Goal: Transaction & Acquisition: Purchase product/service

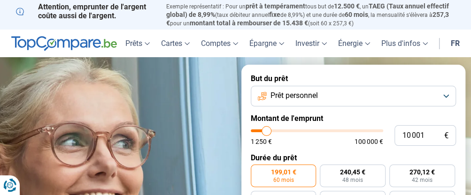
type input "15 250"
type input "15250"
type input "15 750"
type input "15750"
type input "16 000"
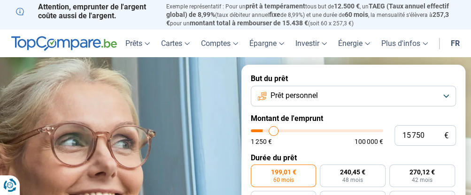
type input "16000"
type input "16 250"
type input "16250"
type input "16 750"
type input "16750"
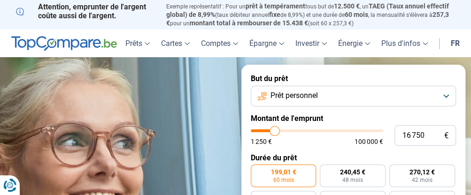
type input "17 000"
type input "17000"
type input "17 750"
type input "17750"
type input "18 000"
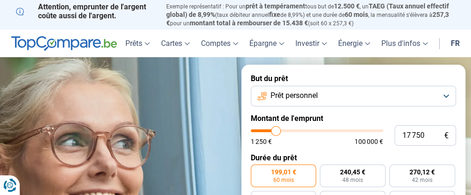
type input "18000"
type input "18 500"
type input "18500"
type input "19 250"
type input "19250"
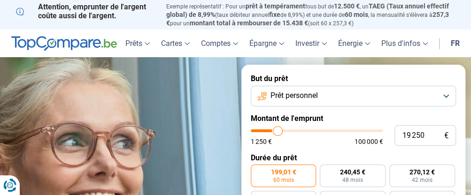
type input "20 500"
type input "20500"
type input "21 000"
type input "21000"
type input "21 750"
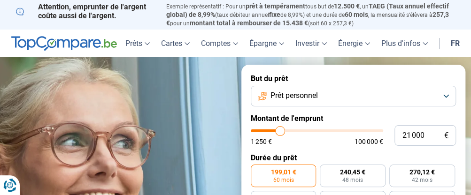
type input "21750"
type input "22 500"
type input "22500"
type input "22 750"
type input "22750"
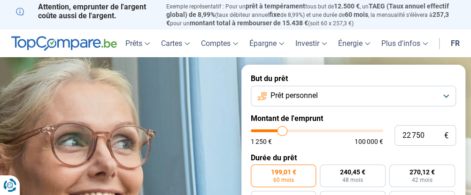
type input "23 000"
type input "23000"
type input "23 250"
type input "23250"
type input "23 750"
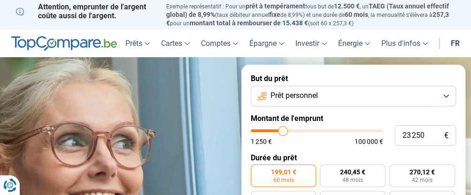
type input "23750"
type input "24 250"
type input "24250"
type input "25 000"
type input "25000"
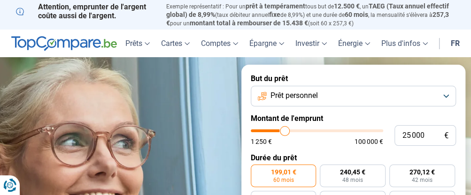
type input "26 750"
type input "26750"
type input "28 500"
type input "28500"
type input "30 500"
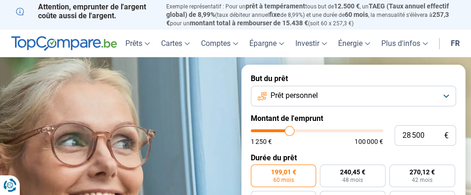
type input "30500"
type input "33 250"
type input "33250"
type input "34 250"
type input "34250"
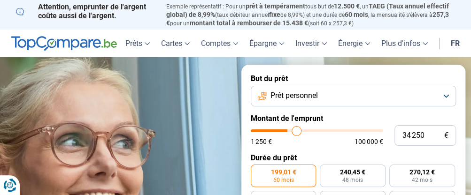
type input "34 750"
drag, startPoint x: 272, startPoint y: 131, endPoint x: 297, endPoint y: 131, distance: 24.4
type input "34750"
click at [297, 131] on input "range" at bounding box center [317, 131] width 132 height 3
radio input "false"
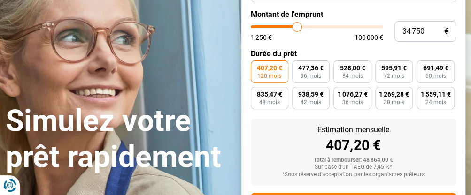
scroll to position [57, 0]
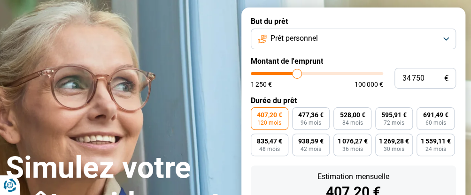
type input "33 750"
type input "33750"
type input "33 000"
type input "33000"
type input "32 750"
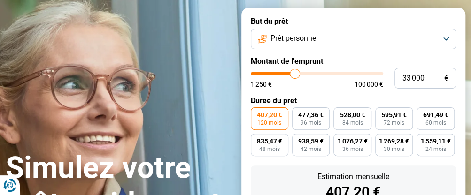
type input "32750"
type input "32 250"
type input "32250"
type input "31 500"
type input "31500"
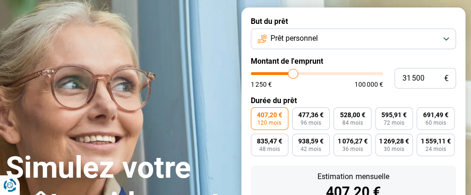
type input "30 750"
type input "30750"
type input "30 000"
type input "30000"
type input "29 000"
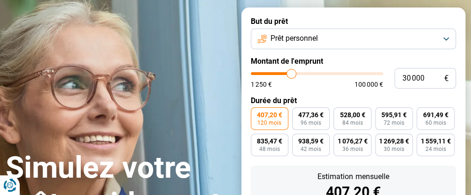
type input "29000"
type input "28 750"
type input "28750"
type input "28 500"
type input "28500"
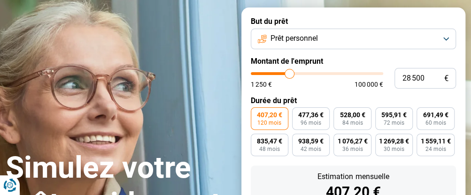
type input "27 250"
type input "27250"
type input "26 750"
type input "26750"
type input "26 250"
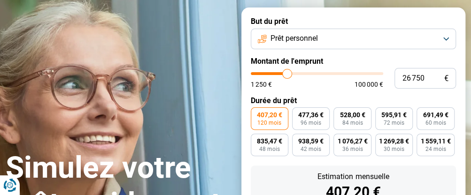
type input "26250"
type input "25 750"
type input "25750"
type input "25 500"
type input "25500"
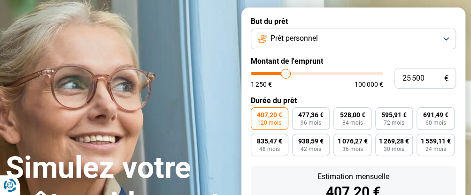
type input "24 750"
type input "24750"
type input "24 000"
type input "24000"
type input "22 750"
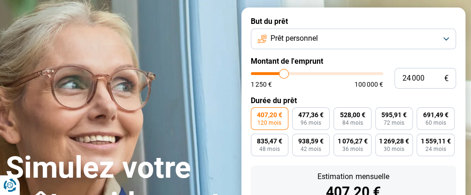
type input "22750"
type input "22 000"
type input "22000"
type input "21 500"
type input "21500"
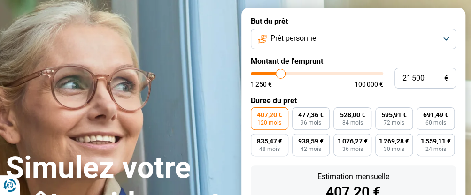
type input "21 250"
type input "21250"
type input "21 000"
type input "21000"
type input "20 500"
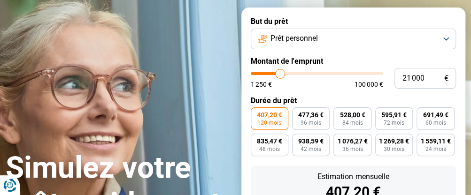
type input "20500"
type input "19 750"
type input "19750"
type input "19 250"
type input "19250"
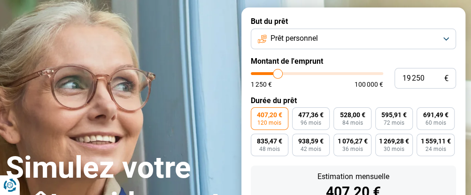
type input "18 500"
type input "18500"
type input "18 000"
type input "18000"
type input "17 750"
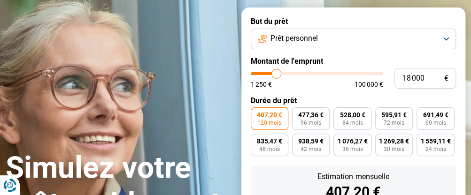
type input "17750"
type input "17 250"
type input "17250"
type input "16 750"
type input "16750"
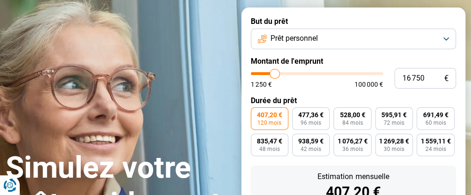
type input "16 500"
type input "16500"
type input "16 250"
type input "16250"
type input "16 000"
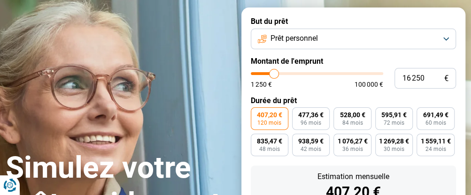
type input "16000"
type input "15 750"
type input "15750"
type input "15 500"
type input "15500"
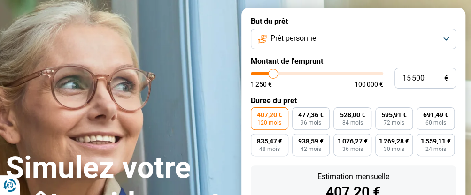
type input "14 750"
type input "14750"
type input "14 500"
type input "14500"
type input "14 000"
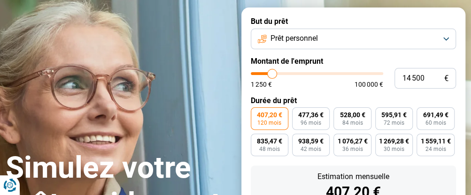
type input "14000"
type input "13 750"
type input "13750"
type input "13 250"
type input "13250"
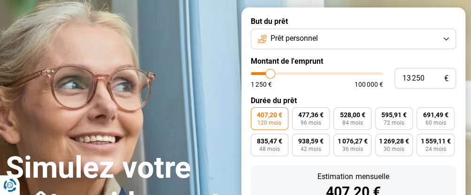
type input "12 000"
type input "12000"
type input "11 250"
type input "11250"
type input "10 250"
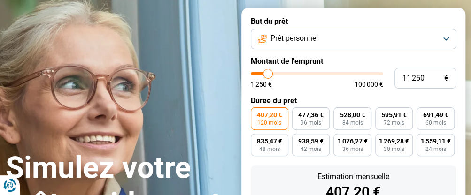
type input "10250"
type input "9 500"
type input "9500"
type input "9 250"
type input "9250"
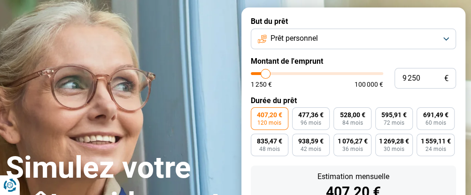
type input "9 000"
type input "9000"
type input "8 750"
type input "8750"
type input "8 250"
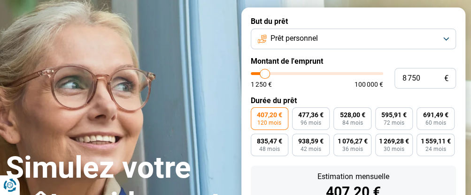
type input "8250"
type input "8 000"
type input "8000"
type input "7 500"
type input "7500"
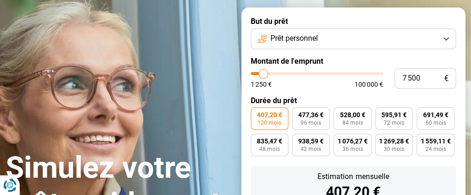
type input "7 000"
type input "7000"
type input "6 250"
type input "6250"
type input "6 000"
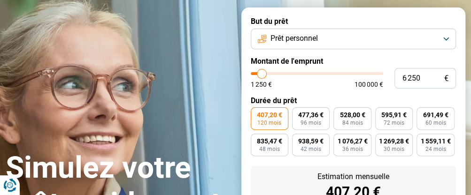
type input "6000"
type input "5 500"
drag, startPoint x: 295, startPoint y: 73, endPoint x: 261, endPoint y: 79, distance: 34.3
type input "5500"
click at [261, 75] on input "range" at bounding box center [317, 73] width 132 height 3
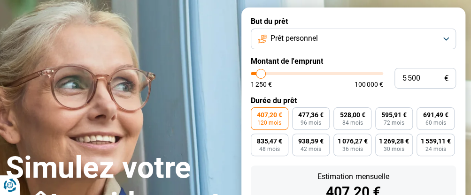
radio input "true"
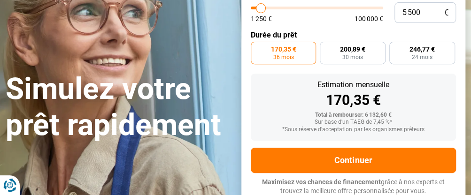
scroll to position [125, 0]
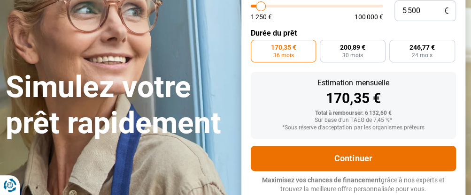
click at [330, 154] on button "Continuer" at bounding box center [354, 158] width 206 height 25
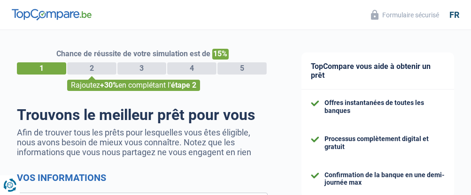
select select "32"
click at [110, 142] on p "Afin de trouver tous les prêts pour lesquelles vous êtes éligible, nous avons b…" at bounding box center [142, 143] width 251 height 30
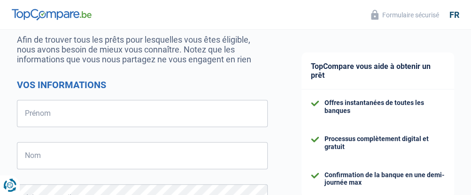
scroll to position [94, 0]
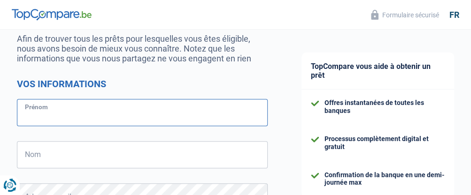
click at [44, 112] on input "Prénom" at bounding box center [142, 112] width 251 height 27
type input "ABDESLAM"
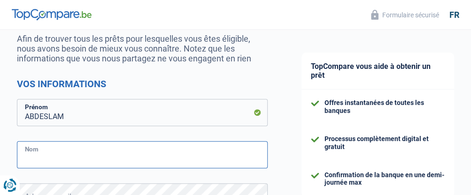
click at [52, 161] on input "Nom" at bounding box center [142, 154] width 251 height 27
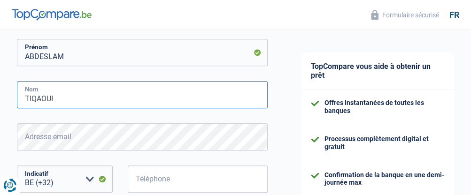
scroll to position [235, 0]
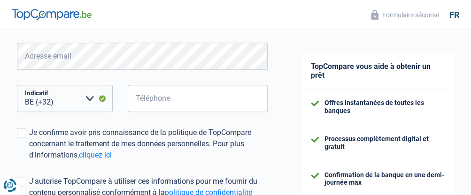
type input "TIQAOUI"
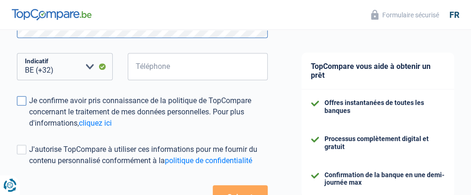
scroll to position [282, 0]
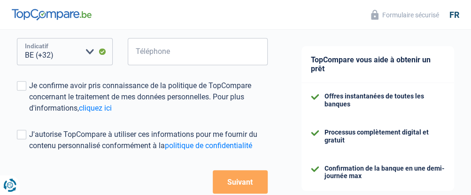
click at [65, 55] on select "BE (+32) LU (+352) Veuillez sélectionner une option" at bounding box center [65, 51] width 96 height 27
click at [94, 51] on select "BE (+32) LU (+352) Veuillez sélectionner une option" at bounding box center [65, 51] width 96 height 27
click at [101, 53] on select "BE (+32) LU (+352) Veuillez sélectionner une option" at bounding box center [65, 51] width 96 height 27
click at [17, 39] on select "BE (+32) LU (+352) Veuillez sélectionner une option" at bounding box center [65, 51] width 96 height 27
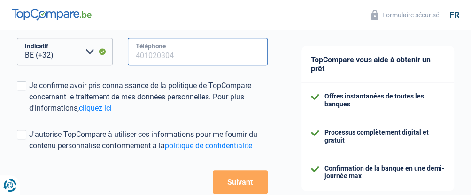
drag, startPoint x: 128, startPoint y: 52, endPoint x: 135, endPoint y: 54, distance: 7.7
click at [133, 53] on input "Téléphone" at bounding box center [198, 51] width 140 height 27
type input "5"
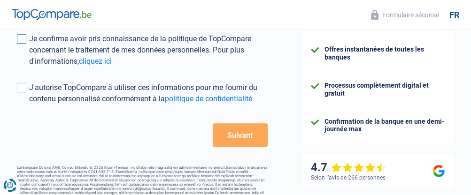
type input "470870647"
click at [24, 43] on span at bounding box center [21, 38] width 9 height 9
click at [29, 67] on input "Je confirme avoir pris connaissance de la politique de TopCompare concernant le…" at bounding box center [29, 67] width 0 height 0
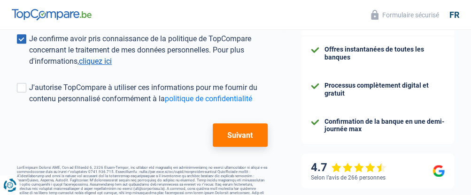
click at [97, 62] on link "cliquez ici" at bounding box center [95, 61] width 33 height 9
click at [22, 88] on span at bounding box center [21, 87] width 9 height 9
click at [29, 105] on input "J'autorise TopCompare à utiliser ces informations pour me fournir du contenu pe…" at bounding box center [29, 105] width 0 height 0
click at [236, 136] on button "Suivant" at bounding box center [240, 134] width 55 height 23
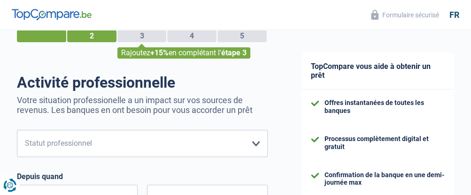
scroll to position [47, 0]
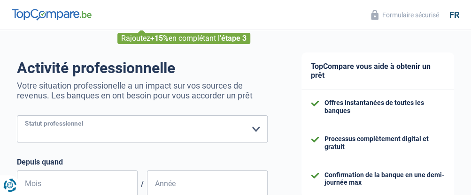
click at [252, 128] on select "Ouvrier Employé privé Employé public Invalide Indépendant Pensionné Chômeur Mut…" at bounding box center [142, 128] width 251 height 27
select select "retired"
click at [17, 116] on select "Ouvrier Employé privé Employé public Invalide Indépendant Pensionné Chômeur Mut…" at bounding box center [142, 128] width 251 height 27
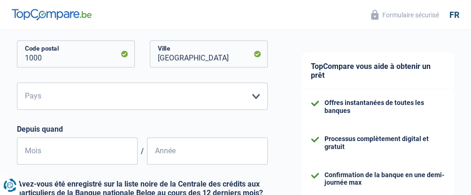
scroll to position [235, 0]
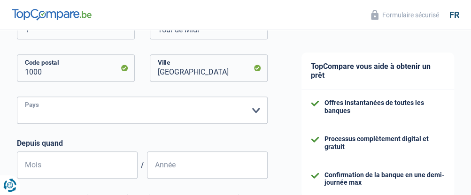
click at [61, 108] on select "Belgique Luxembourg Veuillez sélectionner une option" at bounding box center [142, 110] width 251 height 27
select select "BE"
click at [17, 98] on select "Belgique Luxembourg Veuillez sélectionner une option" at bounding box center [142, 110] width 251 height 27
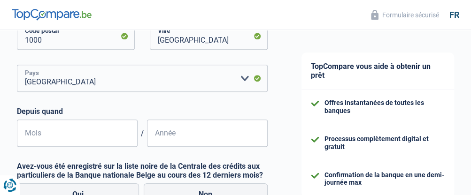
scroll to position [282, 0]
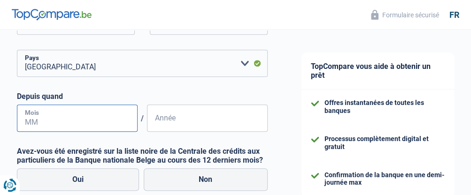
click at [24, 123] on input "Mois" at bounding box center [77, 118] width 121 height 27
type input "07"
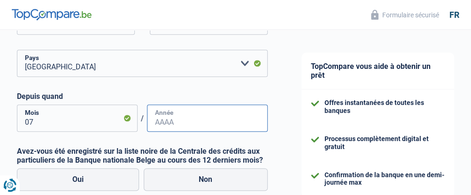
click at [162, 127] on input "Année" at bounding box center [207, 118] width 121 height 27
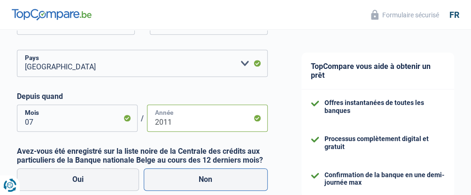
type input "2011"
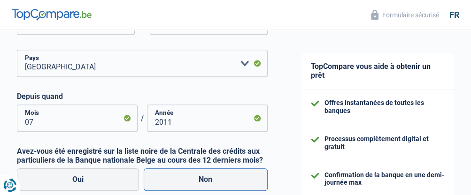
click at [208, 181] on label "Non" at bounding box center [206, 180] width 124 height 23
click at [208, 181] on input "Non" at bounding box center [206, 180] width 124 height 23
radio input "true"
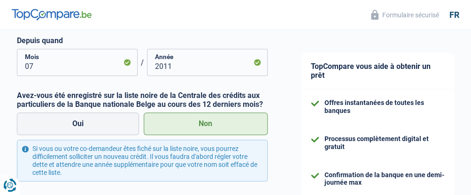
scroll to position [376, 0]
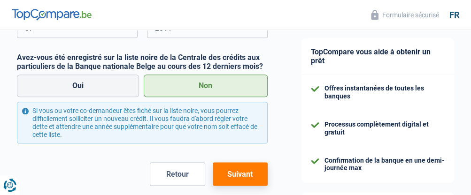
click at [223, 178] on button "Suivant" at bounding box center [240, 173] width 55 height 23
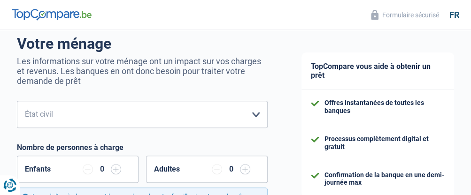
scroll to position [94, 0]
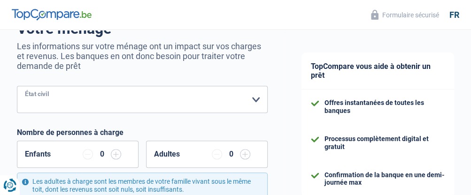
click at [253, 100] on select "Célibataire Marié(e) Cohabitant(e) légal(e) Divorcé(e) Veuf(ve) Séparé (de fait…" at bounding box center [142, 99] width 251 height 27
select select "widowed"
click at [17, 87] on select "Célibataire Marié(e) Cohabitant(e) légal(e) Divorcé(e) Veuf(ve) Séparé (de fait…" at bounding box center [142, 99] width 251 height 27
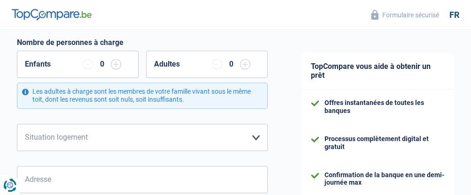
scroll to position [188, 0]
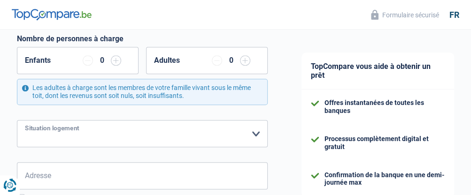
click at [37, 132] on select "Locataire Propriétaire avec prêt hypothécaire Propriétaire sans prêt hypothécai…" at bounding box center [142, 133] width 251 height 27
select select "liveWithParents"
click at [17, 121] on select "Locataire Propriétaire avec prêt hypothécaire Propriétaire sans prêt hypothécai…" at bounding box center [142, 133] width 251 height 27
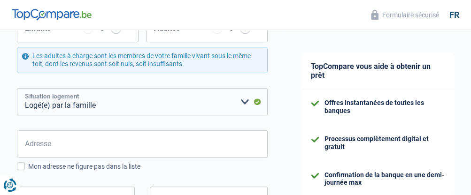
scroll to position [235, 0]
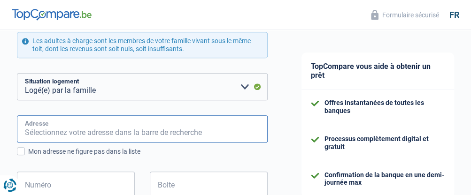
click at [57, 130] on input "Adresse" at bounding box center [142, 128] width 251 height 27
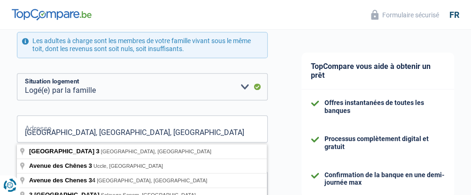
type input "Avenue des Chênes, 1301, Wavre, BE"
type input "3"
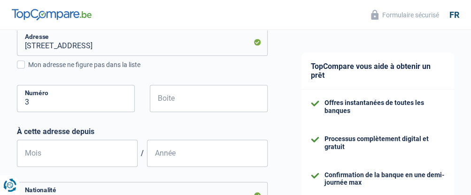
scroll to position [329, 0]
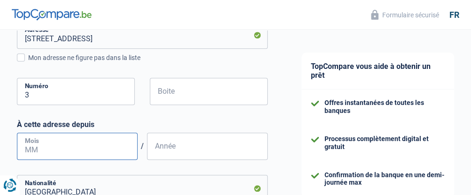
click at [40, 147] on input "Mois" at bounding box center [77, 146] width 121 height 27
type input "07"
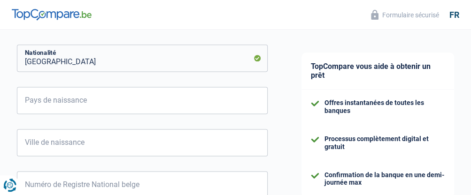
scroll to position [469, 0]
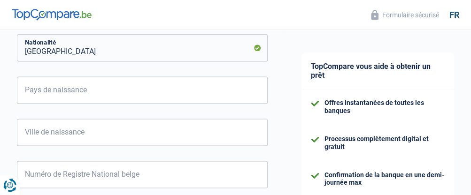
type input "2007"
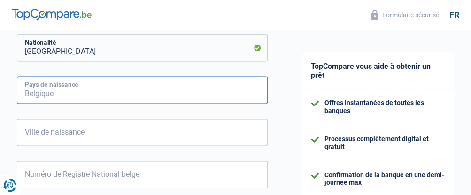
click at [48, 93] on input "Pays de naissance" at bounding box center [142, 90] width 251 height 27
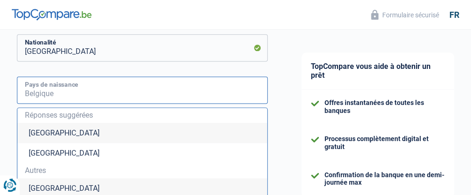
type input "m"
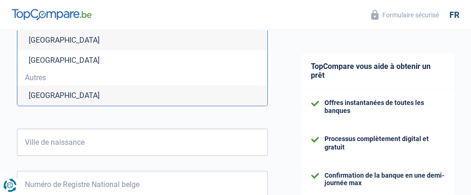
scroll to position [563, 0]
type input "aroc"
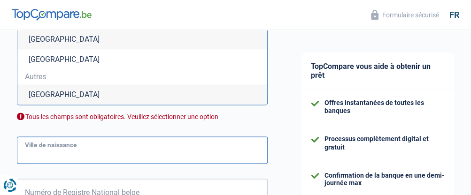
click at [40, 144] on input "Ville de naissance" at bounding box center [142, 150] width 251 height 27
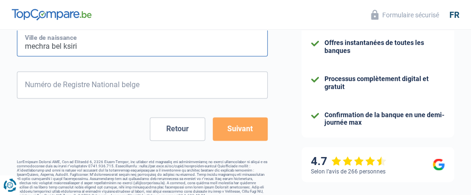
scroll to position [582, 0]
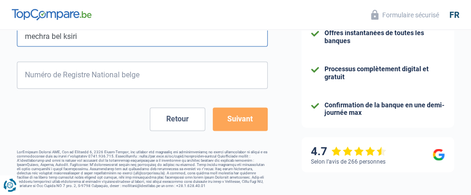
type input "mechra bel ksiri"
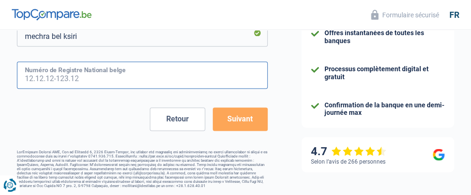
click at [55, 78] on input "Numéro de Registre National belge" at bounding box center [142, 75] width 251 height 27
click at [33, 76] on input "Numéro de Registre National belge" at bounding box center [142, 75] width 251 height 27
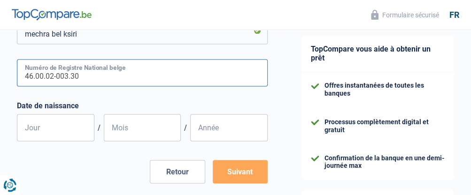
scroll to position [629, 0]
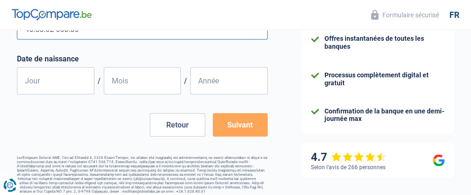
type input "46.00.02-003.30"
click at [38, 75] on input "Jour" at bounding box center [55, 80] width 77 height 27
type input "11"
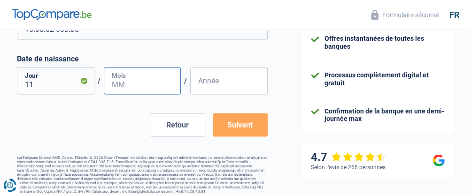
click at [128, 85] on input "Mois" at bounding box center [142, 80] width 77 height 27
type input "08"
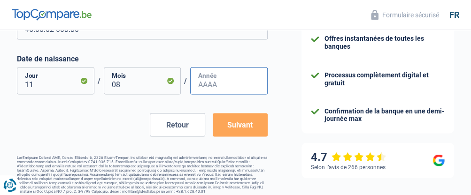
click at [206, 78] on input "Année" at bounding box center [228, 80] width 77 height 27
type input "1946"
click at [235, 123] on button "Suivant" at bounding box center [240, 124] width 55 height 23
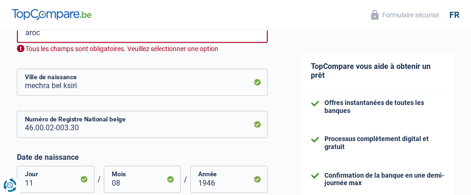
scroll to position [512, 0]
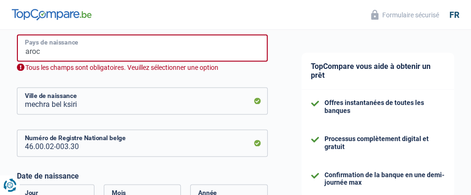
click at [48, 54] on input "aroc" at bounding box center [142, 47] width 251 height 27
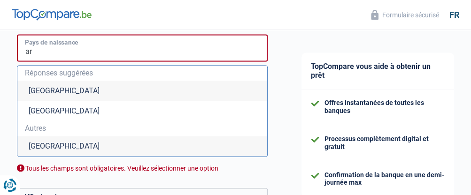
type input "a"
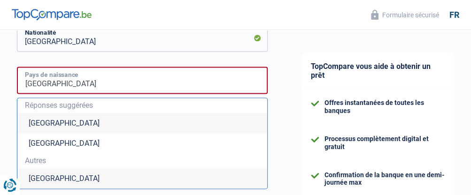
scroll to position [465, 0]
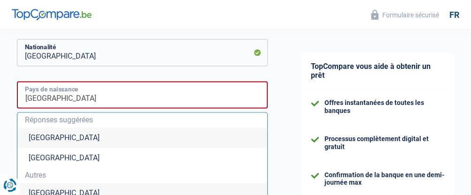
click at [68, 97] on input "maroc" at bounding box center [142, 94] width 251 height 27
type input "m"
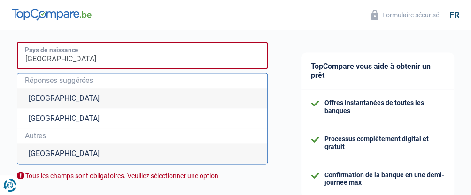
scroll to position [503, 0]
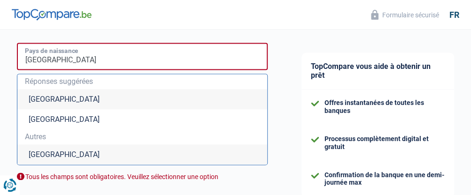
click at [52, 60] on input "Maroc" at bounding box center [142, 56] width 251 height 27
click at [47, 62] on input "Maroc" at bounding box center [142, 56] width 251 height 27
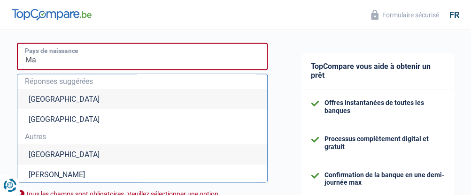
type input "M"
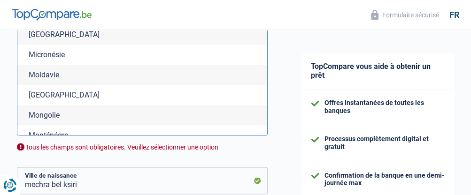
scroll to position [2300, 0]
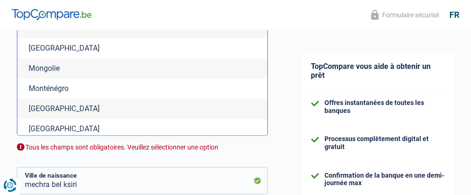
click at [31, 119] on li "Maroc" at bounding box center [142, 109] width 250 height 20
type input "Maroc"
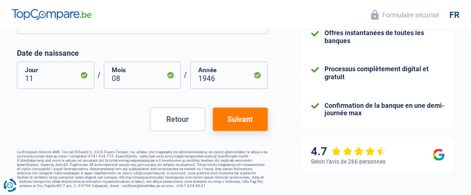
scroll to position [626, 0]
click at [236, 120] on button "Suivant" at bounding box center [240, 119] width 55 height 23
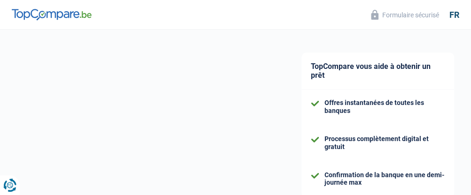
select select "pension"
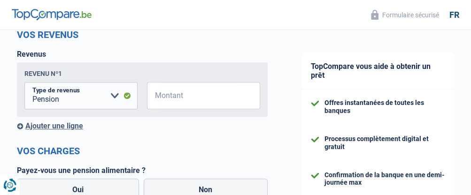
scroll to position [141, 0]
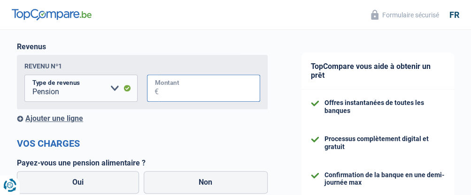
click at [161, 91] on input "Montant" at bounding box center [209, 88] width 101 height 27
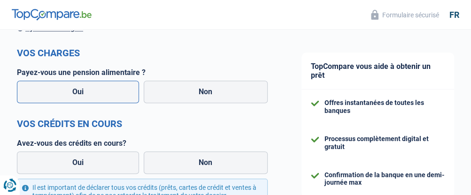
scroll to position [235, 0]
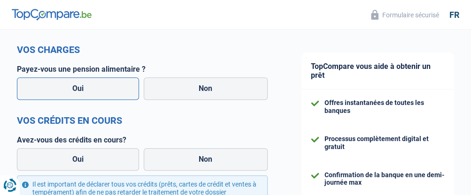
type input "1.550"
click at [85, 92] on label "Oui" at bounding box center [78, 88] width 122 height 23
click at [85, 92] on input "Oui" at bounding box center [78, 88] width 122 height 23
radio input "true"
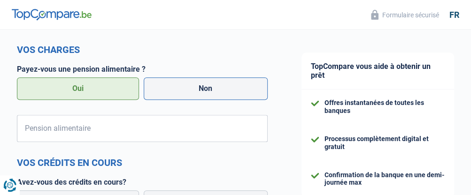
click at [210, 93] on label "Non" at bounding box center [206, 88] width 124 height 23
click at [210, 93] on input "Non" at bounding box center [206, 88] width 124 height 23
radio input "true"
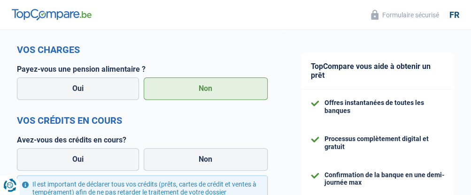
scroll to position [282, 0]
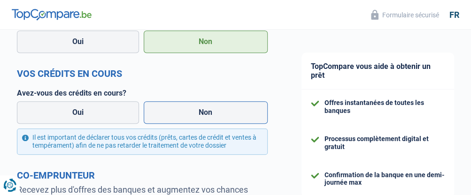
click at [205, 115] on label "Non" at bounding box center [206, 112] width 124 height 23
click at [205, 115] on input "Non" at bounding box center [206, 112] width 124 height 23
radio input "true"
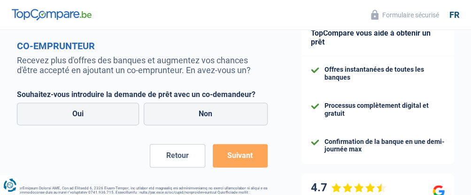
scroll to position [423, 0]
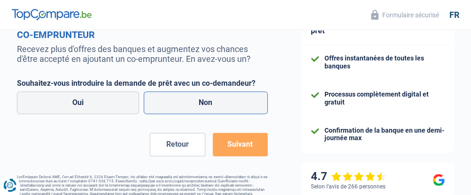
click at [199, 108] on label "Non" at bounding box center [206, 103] width 124 height 23
click at [199, 108] on input "Non" at bounding box center [206, 103] width 124 height 23
radio input "true"
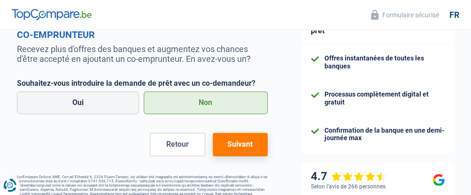
click at [239, 146] on button "Suivant" at bounding box center [240, 144] width 55 height 23
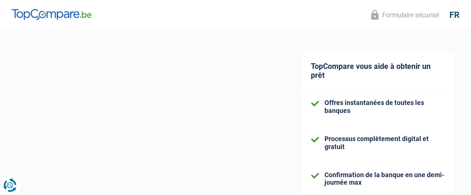
select select "36"
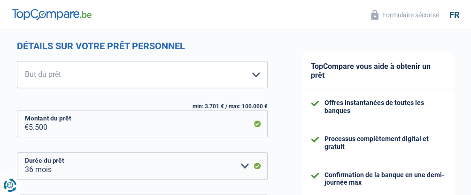
scroll to position [94, 0]
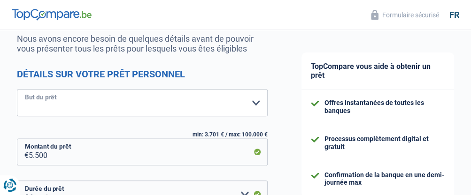
click at [64, 105] on select "Confort maison: meubles, textile, peinture, électroménager, outillage non-profe…" at bounding box center [142, 102] width 251 height 27
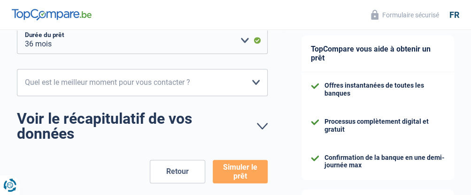
scroll to position [302, 0]
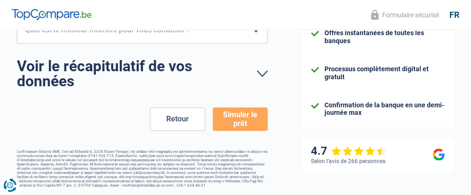
click at [163, 116] on button "Retour" at bounding box center [177, 119] width 55 height 23
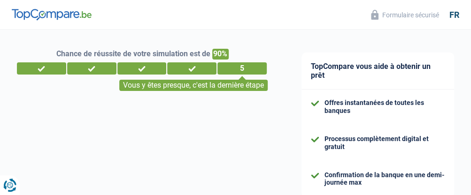
select select "pension"
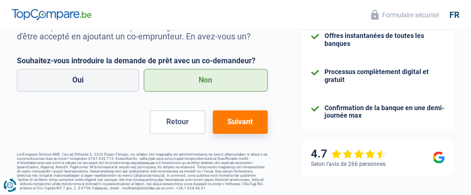
scroll to position [452, 0]
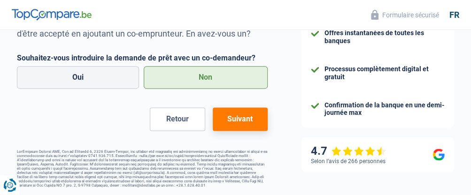
click at [242, 118] on button "Suivant" at bounding box center [240, 119] width 55 height 23
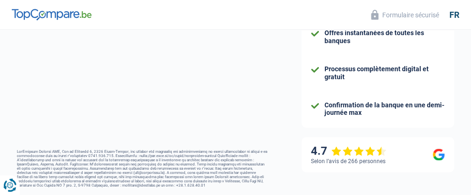
select select "36"
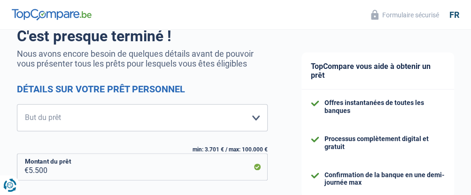
scroll to position [94, 0]
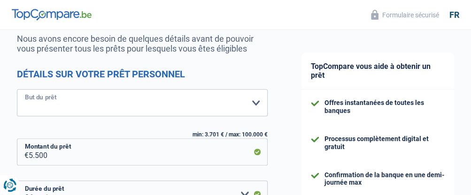
click at [253, 100] on select "Confort maison: meubles, textile, peinture, électroménager, outillage non-profe…" at bounding box center [142, 102] width 251 height 27
select select "medical"
click at [17, 90] on select "Confort maison: meubles, textile, peinture, électroménager, outillage non-profe…" at bounding box center [142, 102] width 251 height 27
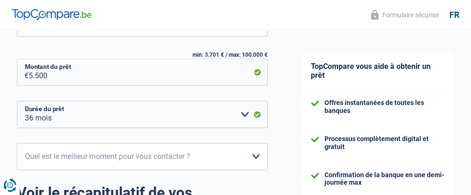
scroll to position [188, 0]
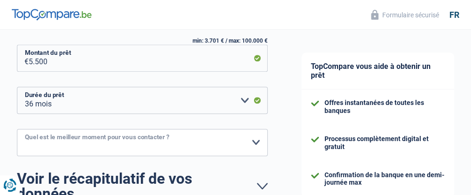
drag, startPoint x: 31, startPoint y: 135, endPoint x: 30, endPoint y: 140, distance: 5.2
click at [31, 137] on select "10h-12h 12h-14h 14h-16h 16h-18h Veuillez sélectionner une option" at bounding box center [142, 142] width 251 height 27
select select "14-16"
click at [17, 130] on select "10h-12h 12h-14h 14h-16h 16h-18h Veuillez sélectionner une option" at bounding box center [142, 142] width 251 height 27
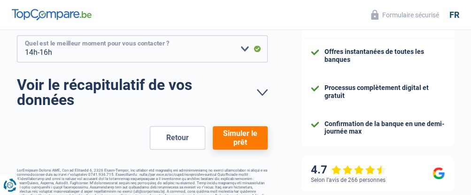
scroll to position [302, 0]
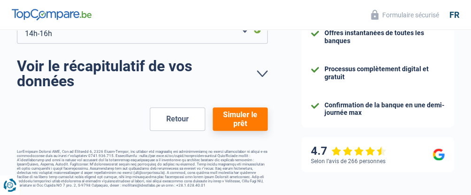
click at [243, 116] on button "Simuler le prêt" at bounding box center [240, 119] width 55 height 23
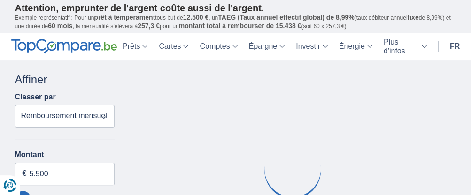
type input "5.000"
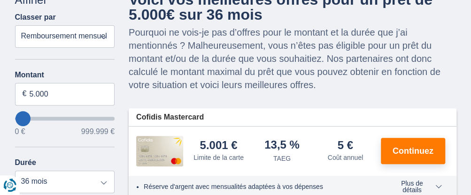
scroll to position [94, 0]
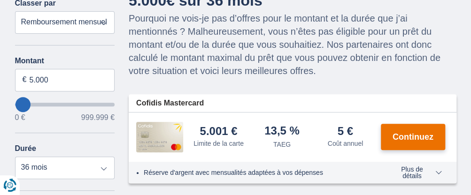
click at [420, 138] on span "Continuez" at bounding box center [412, 137] width 41 height 8
